Goal: Task Accomplishment & Management: Manage account settings

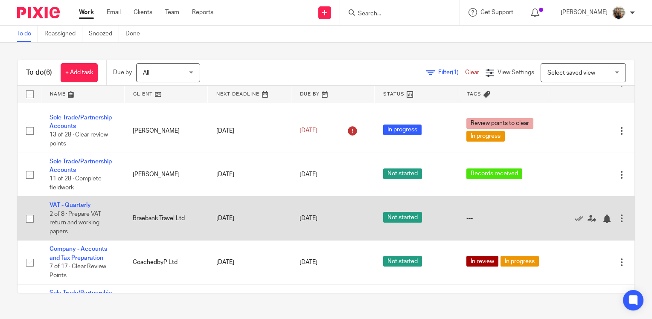
scroll to position [83, 0]
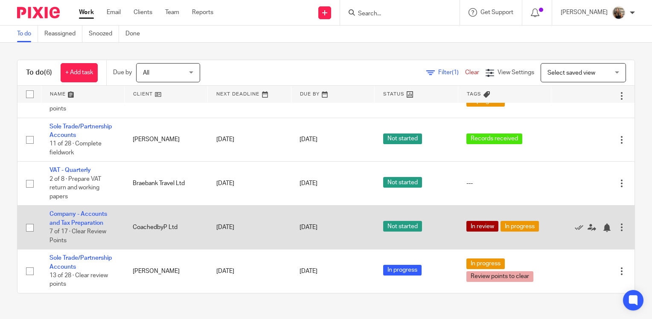
click at [89, 218] on td "Company - Accounts and Tax Preparation 7 of 17 · Clear Review Points" at bounding box center [82, 228] width 83 height 44
click at [89, 221] on link "Company - Accounts and Tax Preparation" at bounding box center [78, 218] width 58 height 15
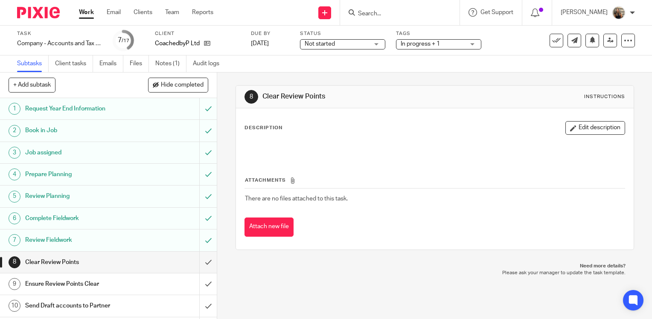
scroll to position [43, 0]
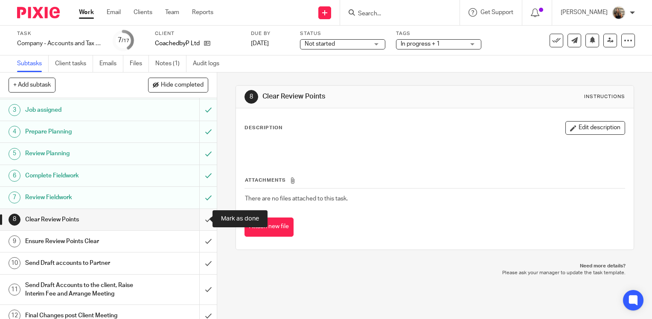
click at [197, 220] on input "submit" at bounding box center [108, 219] width 217 height 21
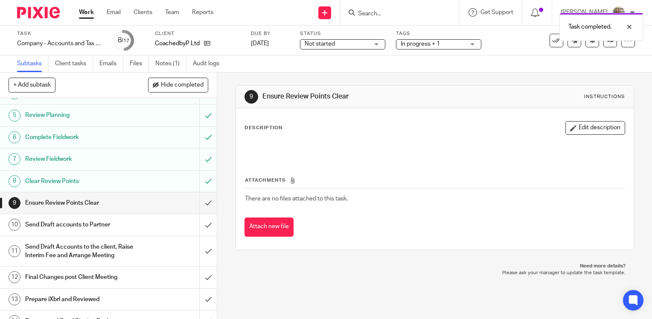
scroll to position [85, 0]
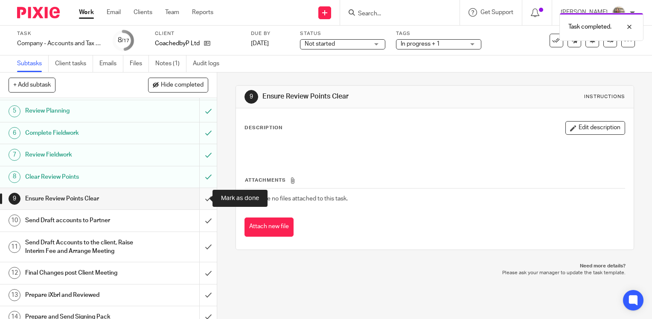
click at [201, 201] on input "submit" at bounding box center [108, 198] width 217 height 21
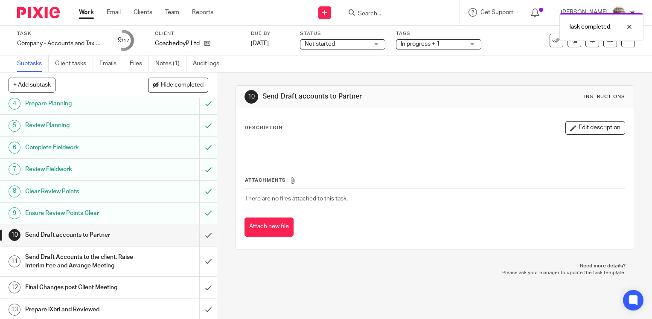
scroll to position [85, 0]
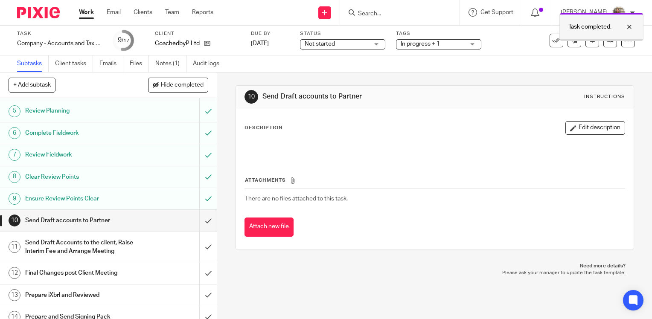
click at [628, 28] on div at bounding box center [622, 27] width 23 height 10
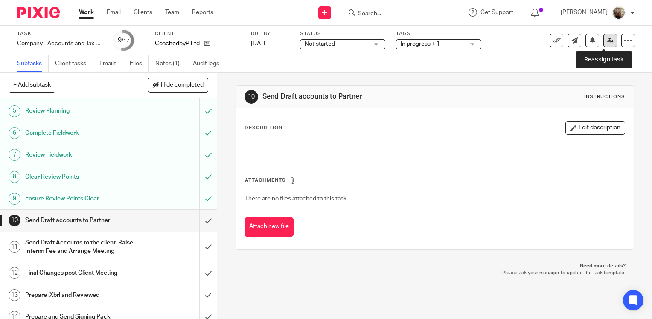
click at [607, 38] on icon at bounding box center [610, 40] width 6 height 6
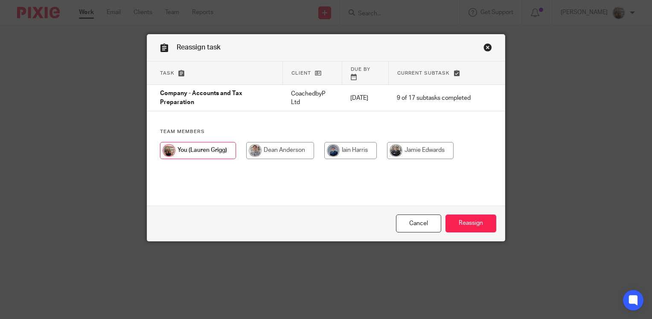
click at [285, 147] on input "radio" at bounding box center [280, 150] width 68 height 17
radio input "true"
click at [460, 218] on input "Reassign" at bounding box center [470, 224] width 51 height 18
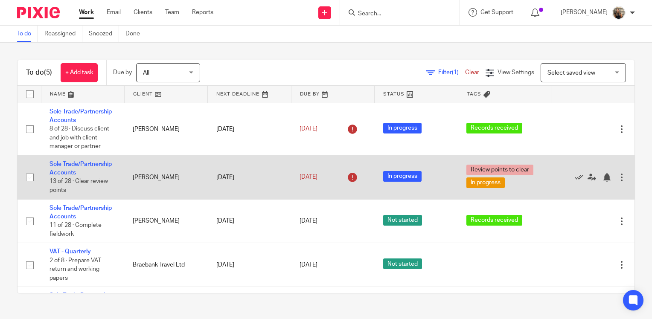
click at [87, 159] on td "Sole Trade/Partnership Accounts 13 of 28 · Clear review points" at bounding box center [82, 177] width 83 height 44
click at [87, 164] on link "Sole Trade/Partnership Accounts" at bounding box center [80, 168] width 62 height 15
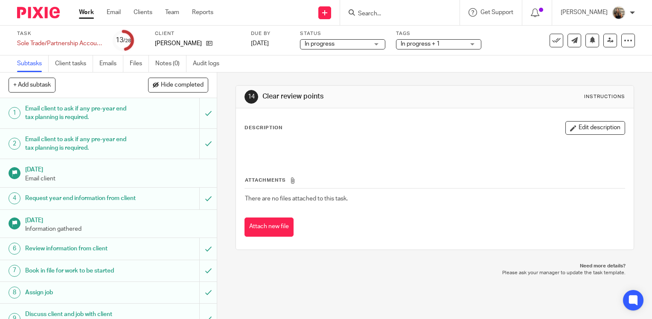
click at [84, 13] on link "Work" at bounding box center [86, 12] width 15 height 9
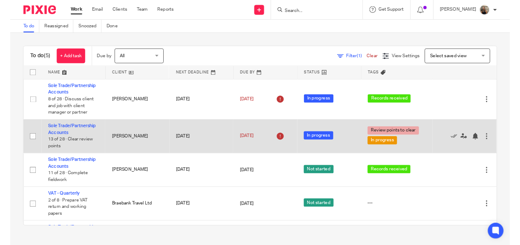
scroll to position [39, 0]
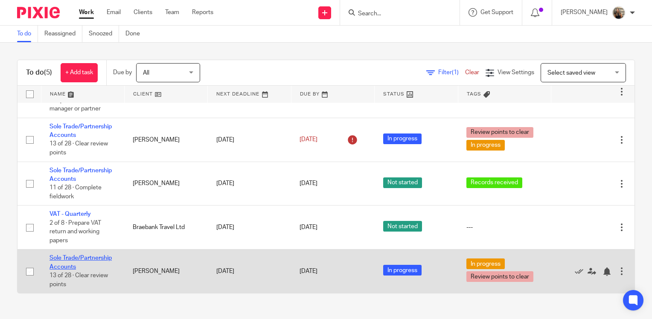
click at [70, 257] on link "Sole Trade/Partnership Accounts" at bounding box center [80, 262] width 62 height 15
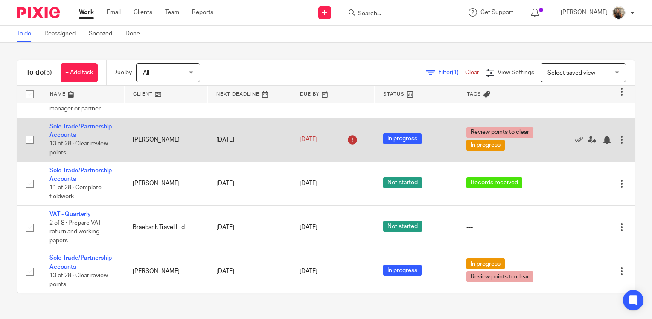
click at [87, 122] on td "Sole Trade/Partnership Accounts 13 of 28 · Clear review points" at bounding box center [82, 140] width 83 height 44
click at [96, 124] on link "Sole Trade/Partnership Accounts" at bounding box center [80, 131] width 62 height 15
